Goal: Complete application form

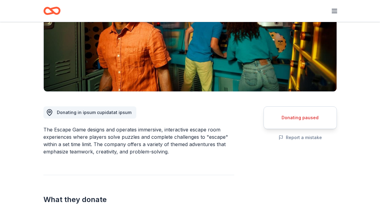
scroll to position [94, 0]
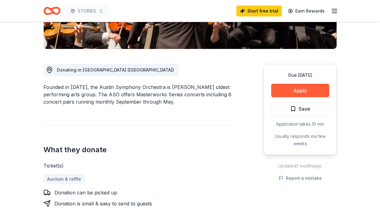
scroll to position [137, 0]
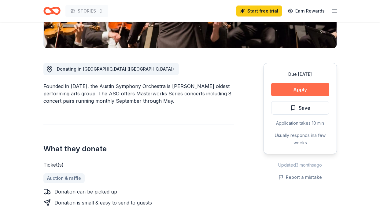
click at [294, 93] on button "Apply" at bounding box center [300, 89] width 58 height 13
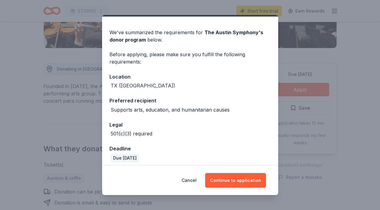
scroll to position [20, 0]
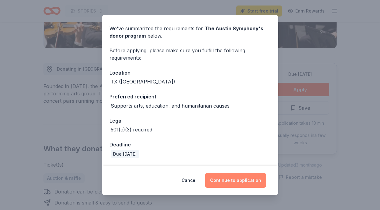
click at [221, 186] on button "Continue to application" at bounding box center [235, 180] width 61 height 15
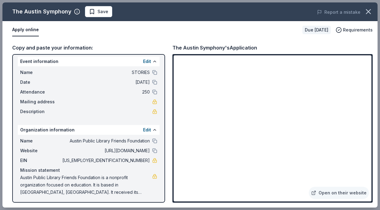
scroll to position [4, 0]
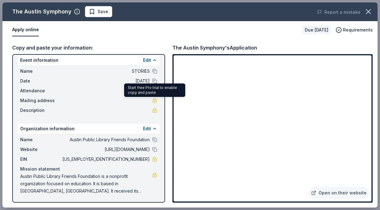
click at [139, 101] on div "Mailing address" at bounding box center [88, 100] width 137 height 7
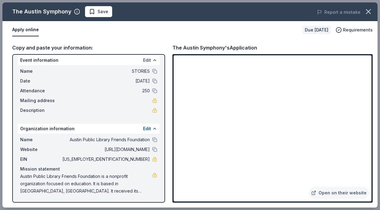
click at [147, 60] on button "Edit" at bounding box center [147, 59] width 8 height 7
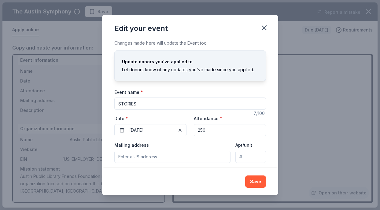
scroll to position [45, 0]
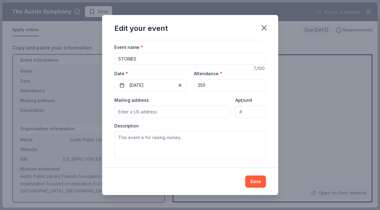
click at [178, 110] on input "Mailing address" at bounding box center [172, 112] width 116 height 12
paste input "[STREET_ADDRESS][US_STATE]"
type input "[STREET_ADDRESS][US_STATE]"
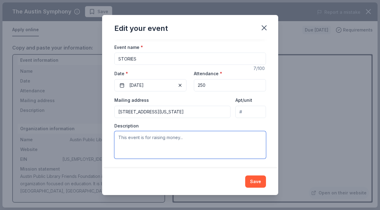
click at [202, 132] on textarea at bounding box center [189, 144] width 151 height 27
paste textarea "STORIES is an annual fundraising event benefiting the Library Foundation and th…"
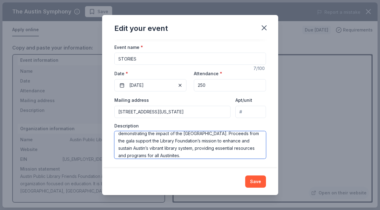
scroll to position [37, 0]
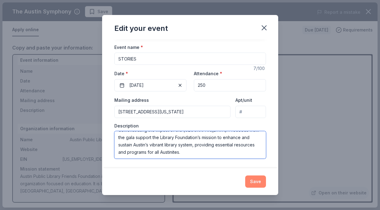
type textarea "STORIES is an annual fundraising event benefiting the Library Foundation and th…"
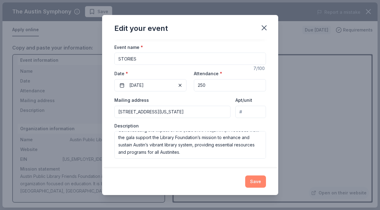
click at [252, 177] on button "Save" at bounding box center [255, 181] width 21 height 12
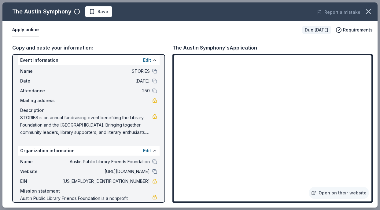
click at [117, 101] on div "Mailing address" at bounding box center [88, 100] width 137 height 7
click at [144, 57] on button "Edit" at bounding box center [147, 59] width 8 height 7
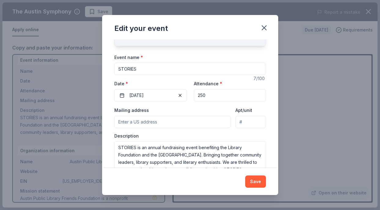
scroll to position [45, 0]
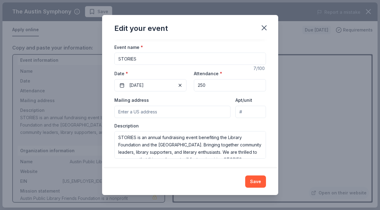
click at [155, 107] on input "Mailing address" at bounding box center [172, 112] width 116 height 12
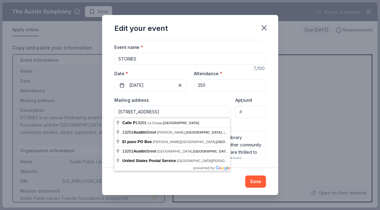
click at [170, 110] on input "PO Box 13201 Austin, TX" at bounding box center [172, 112] width 116 height 12
paste input "710 W Cesar Chavez St"
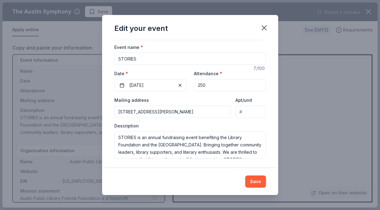
type input "710 West Cesar Chavez Street, Austin, TX, 78701"
click at [250, 111] on input "Apt/unit" at bounding box center [250, 112] width 30 height 12
type input "605"
click at [257, 183] on button "Save" at bounding box center [255, 181] width 21 height 12
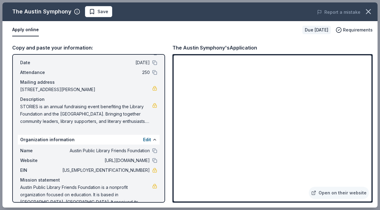
scroll to position [34, 0]
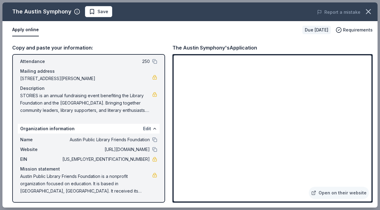
click at [150, 126] on button "Edit" at bounding box center [147, 128] width 8 height 7
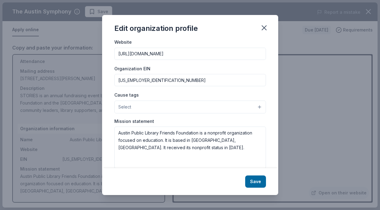
scroll to position [75, 0]
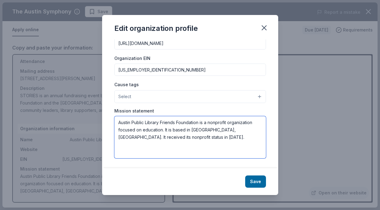
drag, startPoint x: 160, startPoint y: 136, endPoint x: 108, endPoint y: 117, distance: 55.1
click at [108, 117] on div "Changes made here will be reflected on your Account. Organization name Austin P…" at bounding box center [190, 103] width 176 height 129
paste textarea "Empowering Austinites to discover, learn, and create through the Austin Public …"
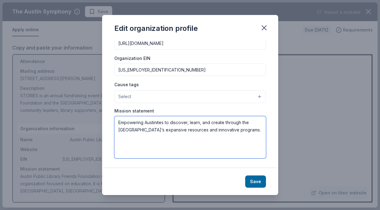
type textarea "Empowering Austinites to discover, learn, and create through the Austin Public …"
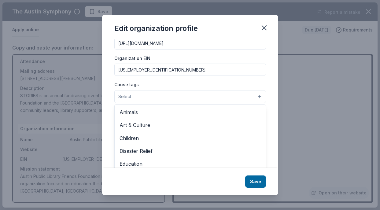
click at [204, 99] on button "Select" at bounding box center [189, 96] width 151 height 13
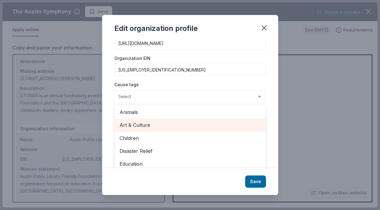
click at [186, 124] on span "Art & Culture" at bounding box center [189, 125] width 141 height 8
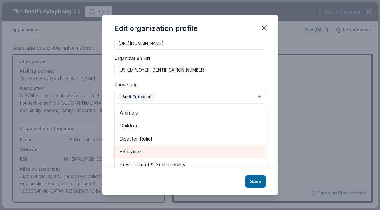
click at [186, 150] on span "Education" at bounding box center [189, 151] width 141 height 8
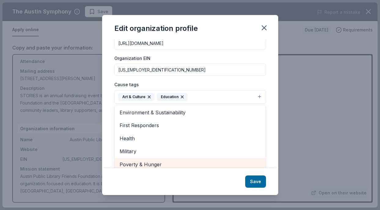
scroll to position [0, 0]
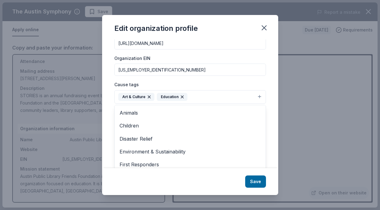
click at [250, 180] on div "Edit organization profile Changes made here will be reflected on your Account. …" at bounding box center [190, 105] width 176 height 180
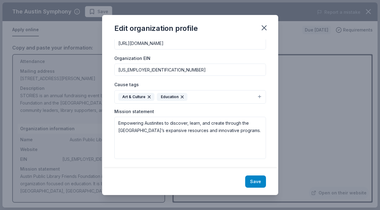
click at [251, 178] on button "Save" at bounding box center [255, 181] width 21 height 12
